Goal: Communication & Community: Answer question/provide support

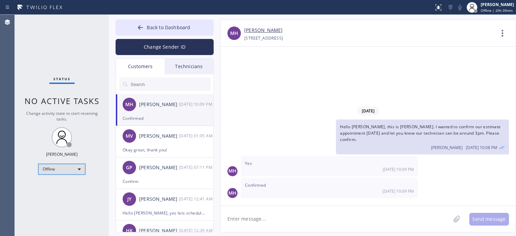
click at [70, 168] on div "Offline" at bounding box center [61, 169] width 47 height 11
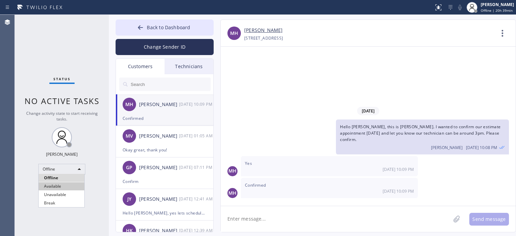
click at [66, 185] on li "Available" at bounding box center [62, 186] width 46 height 8
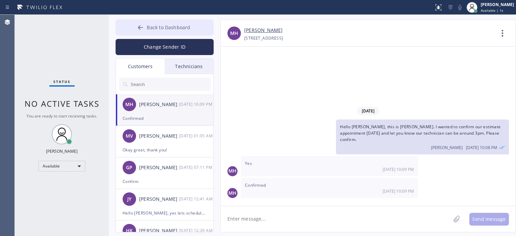
click at [138, 34] on button "Back to Dashboard" at bounding box center [165, 27] width 98 height 16
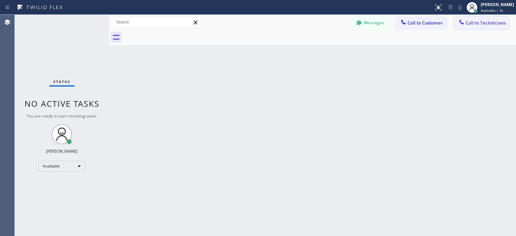
click at [471, 22] on span "Call to Technicians" at bounding box center [486, 23] width 40 height 6
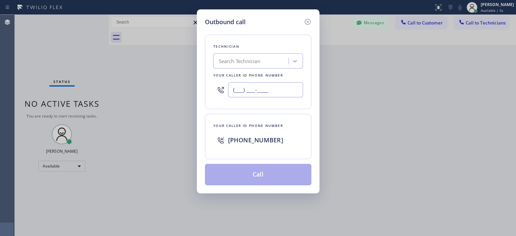
click at [264, 89] on input "(___) ___-____" at bounding box center [265, 89] width 75 height 15
paste input "303) 641-7831"
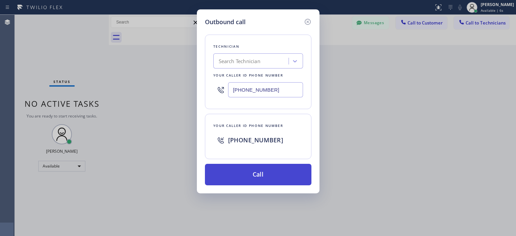
type input "[PHONE_NUMBER]"
click at [262, 174] on button "Call" at bounding box center [258, 175] width 107 height 22
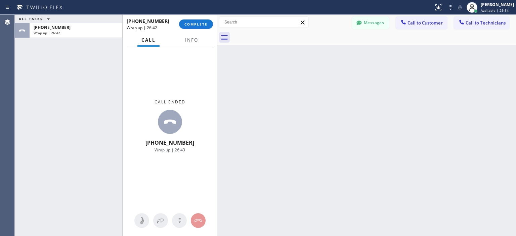
drag, startPoint x: 108, startPoint y: 28, endPoint x: 216, endPoint y: 30, distance: 108.2
click at [217, 30] on div at bounding box center [217, 125] width 0 height 221
click at [196, 23] on span "COMPLETE" at bounding box center [195, 24] width 23 height 5
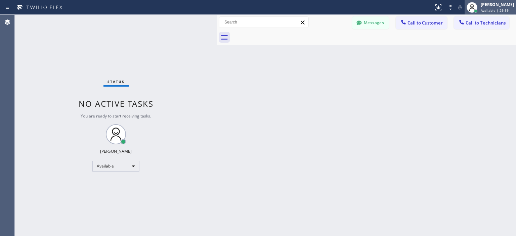
click at [483, 10] on span "Available | 29:59" at bounding box center [495, 10] width 28 height 5
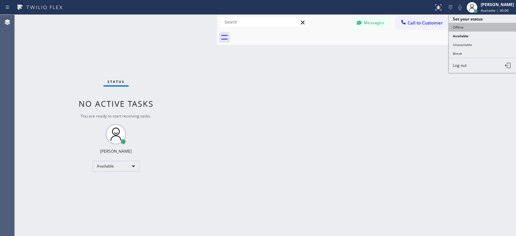
click at [462, 28] on button "Offline" at bounding box center [482, 27] width 67 height 9
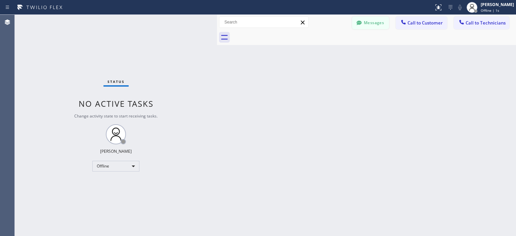
click at [375, 23] on button "Messages" at bounding box center [370, 22] width 37 height 13
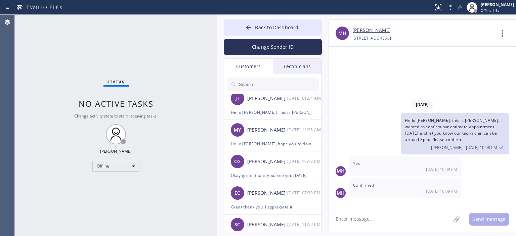
scroll to position [374, 0]
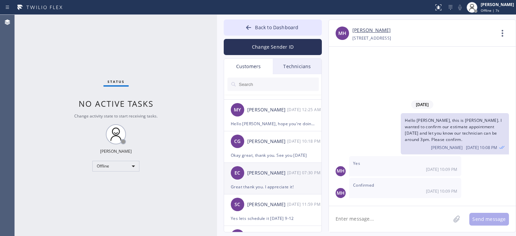
click at [261, 186] on div "Great thank you. I appreciate it!" at bounding box center [273, 187] width 84 height 8
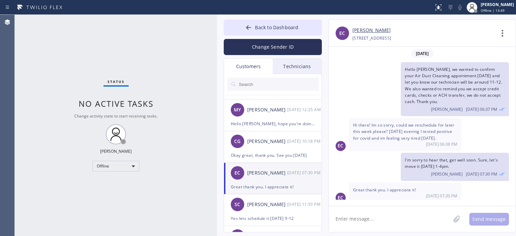
scroll to position [3, 0]
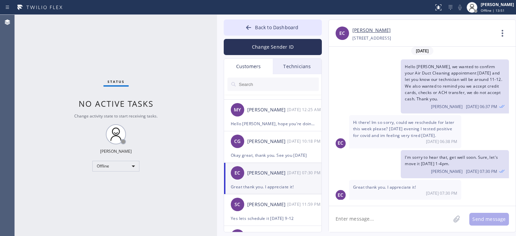
click at [360, 220] on textarea at bounding box center [390, 219] width 122 height 26
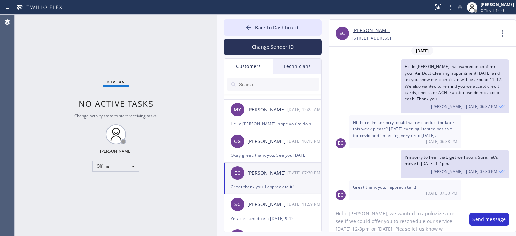
scroll to position [13, 0]
click at [366, 220] on textarea "Hello [PERSON_NAME], we wanted to apologize and see if we could offer you to re…" at bounding box center [396, 219] width 134 height 26
type textarea "Hello [PERSON_NAME], we wanted to apologize and see if we could offer you to re…"
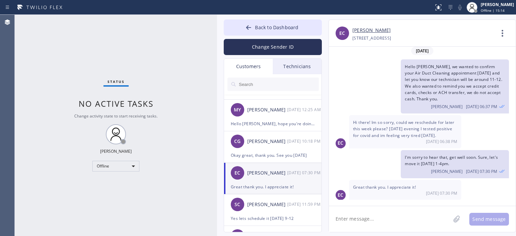
scroll to position [0, 0]
paste textarea "Hello [PERSON_NAME], we wanted to apologize and see if we could offer you to re…"
type textarea "Hello [PERSON_NAME], we wanted to apologize and see if we could offer you to re…"
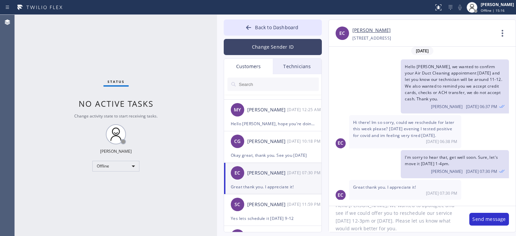
click at [272, 45] on button "Change Sender ID" at bounding box center [273, 47] width 98 height 16
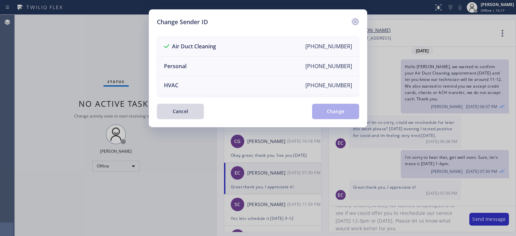
click at [354, 21] on icon at bounding box center [355, 22] width 8 height 8
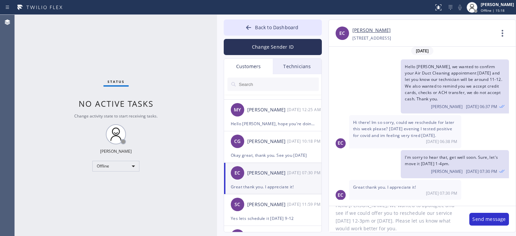
click at [363, 219] on textarea "Hello [PERSON_NAME], we wanted to apologize and see if we could offer you to re…" at bounding box center [396, 219] width 134 height 26
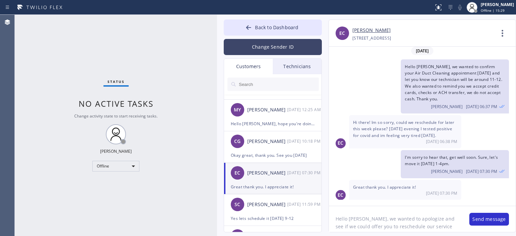
click at [291, 50] on button "Change Sender ID" at bounding box center [273, 47] width 98 height 16
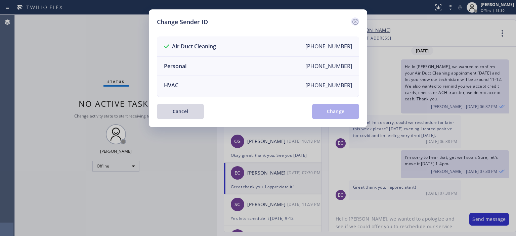
click at [358, 22] on icon at bounding box center [355, 22] width 6 height 6
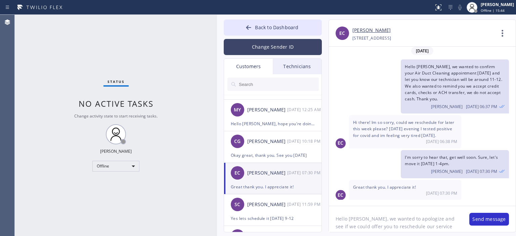
click at [305, 54] on button "Change Sender ID" at bounding box center [273, 47] width 98 height 16
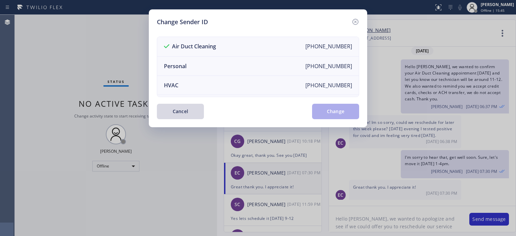
click at [350, 20] on div "Change Sender ID" at bounding box center [258, 21] width 202 height 9
click at [354, 21] on icon at bounding box center [355, 22] width 8 height 8
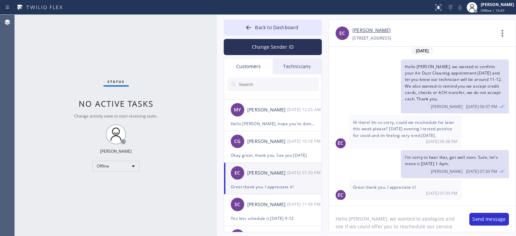
click at [387, 225] on textarea "Hello [PERSON_NAME], we wanted to apologize and see if we could offer you to re…" at bounding box center [396, 219] width 134 height 26
click at [482, 221] on button "Send message" at bounding box center [489, 219] width 40 height 13
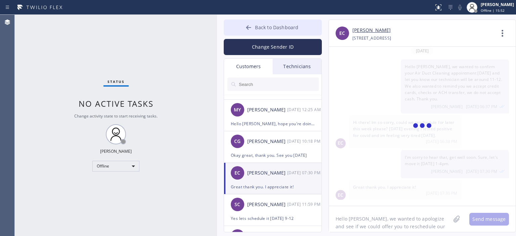
click at [248, 28] on icon at bounding box center [248, 27] width 5 height 4
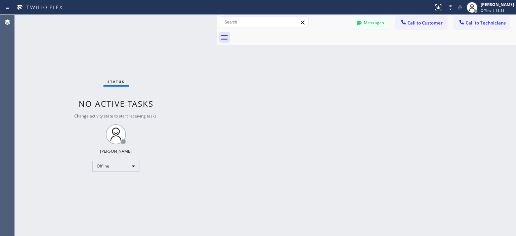
scroll to position [67, 0]
